Goal: Find specific page/section: Find specific page/section

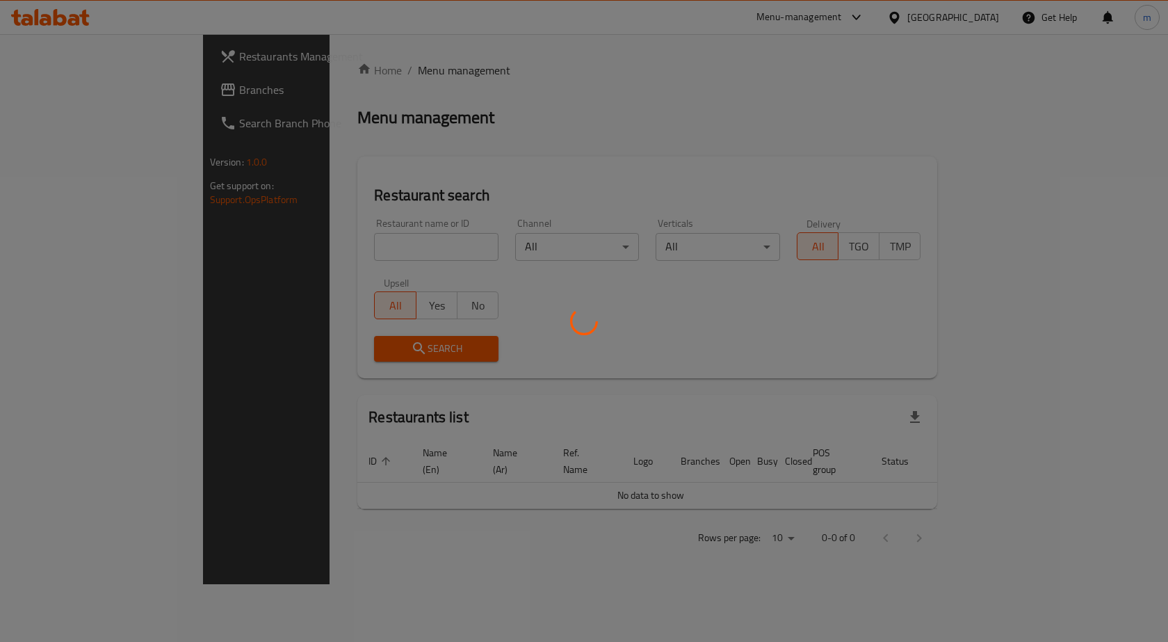
click at [961, 22] on div at bounding box center [584, 321] width 1168 height 642
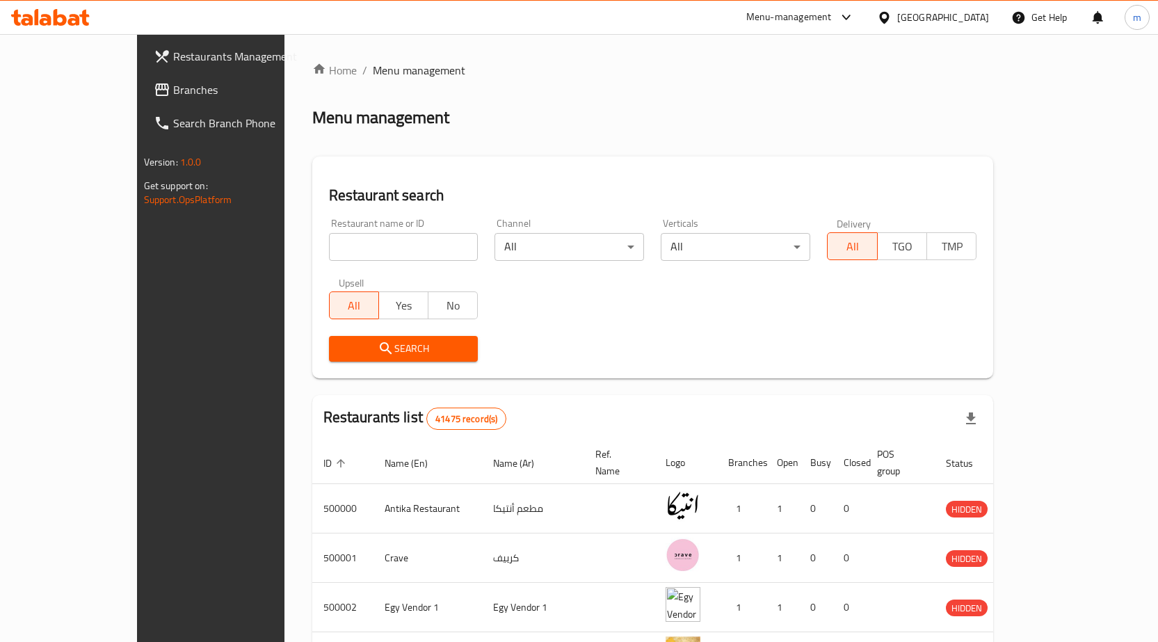
click at [897, 22] on div at bounding box center [887, 17] width 20 height 15
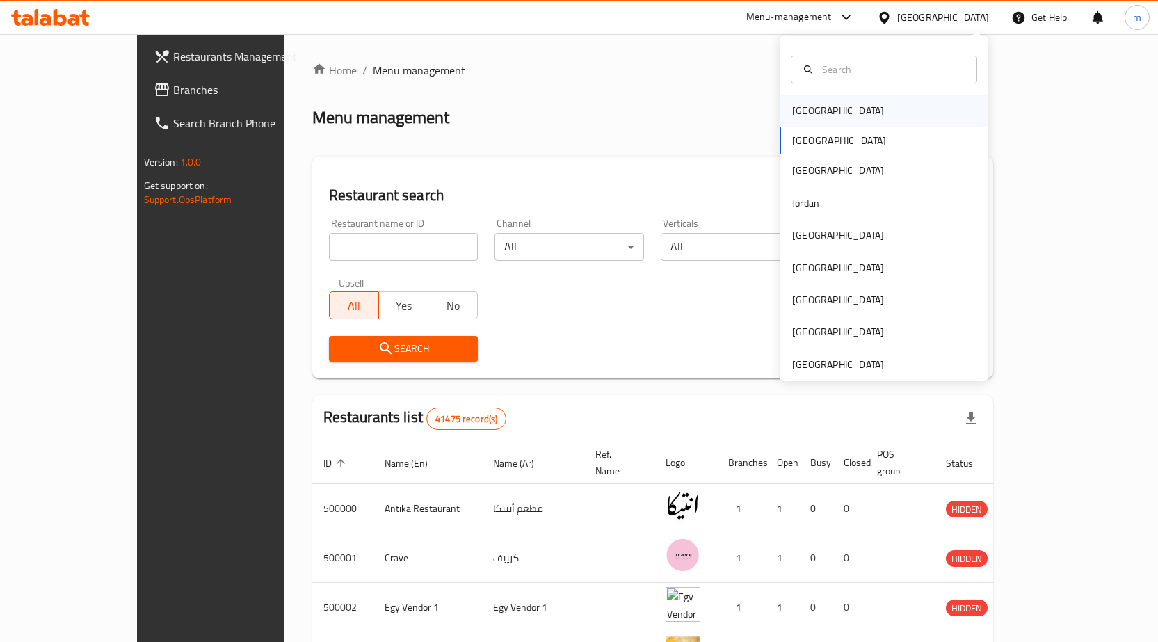
click at [810, 113] on div "[GEOGRAPHIC_DATA]" at bounding box center [838, 110] width 92 height 15
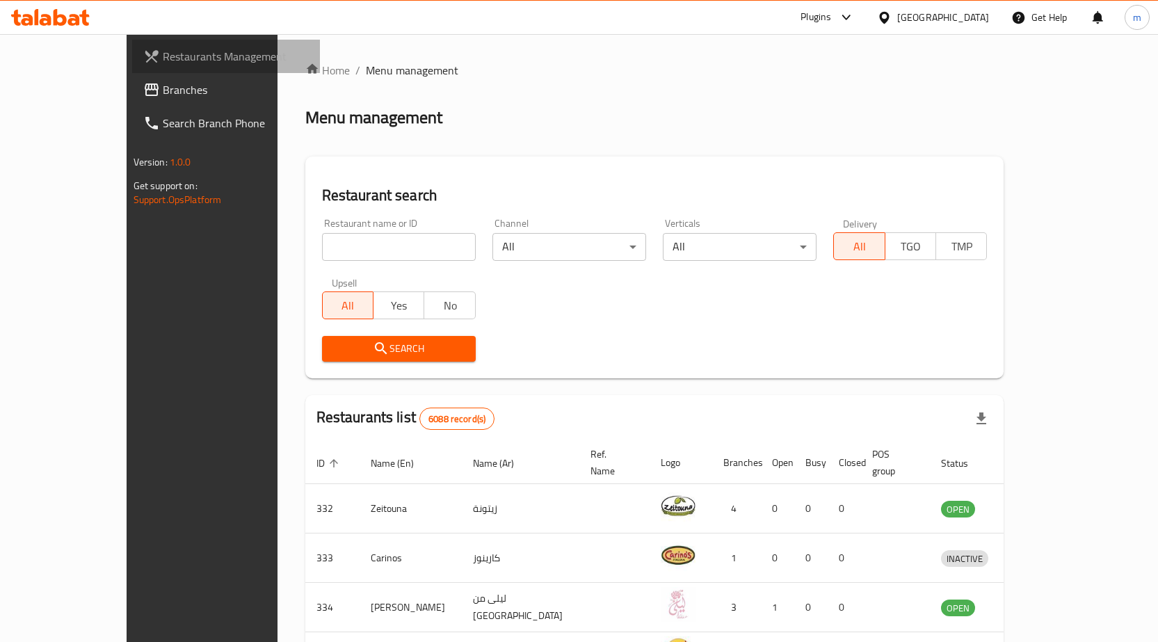
click at [163, 56] on span "Restaurants Management" at bounding box center [236, 56] width 146 height 17
